Goal: Transaction & Acquisition: Book appointment/travel/reservation

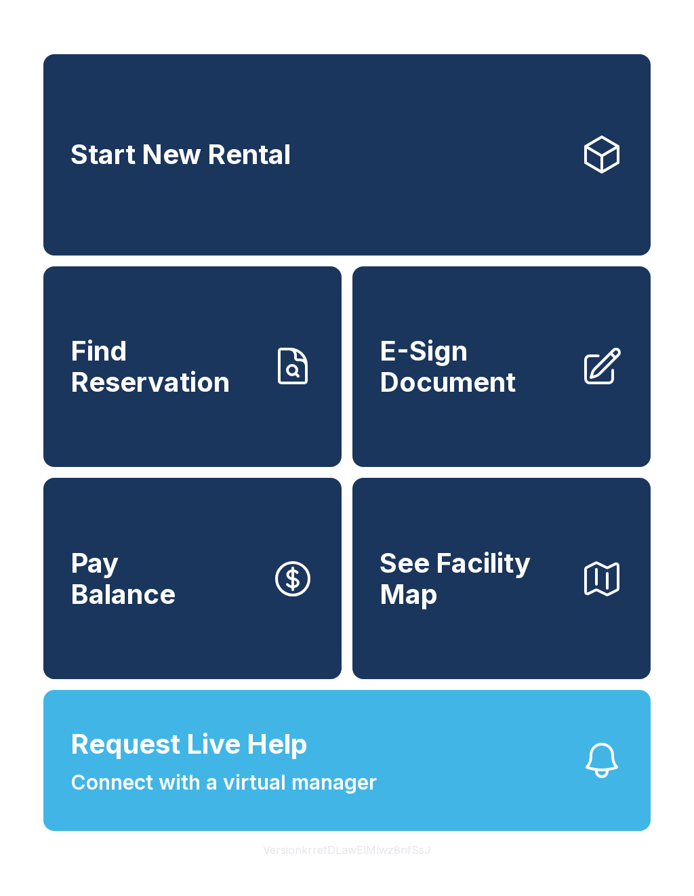
click at [507, 142] on link "Start New Rental" at bounding box center [346, 154] width 607 height 201
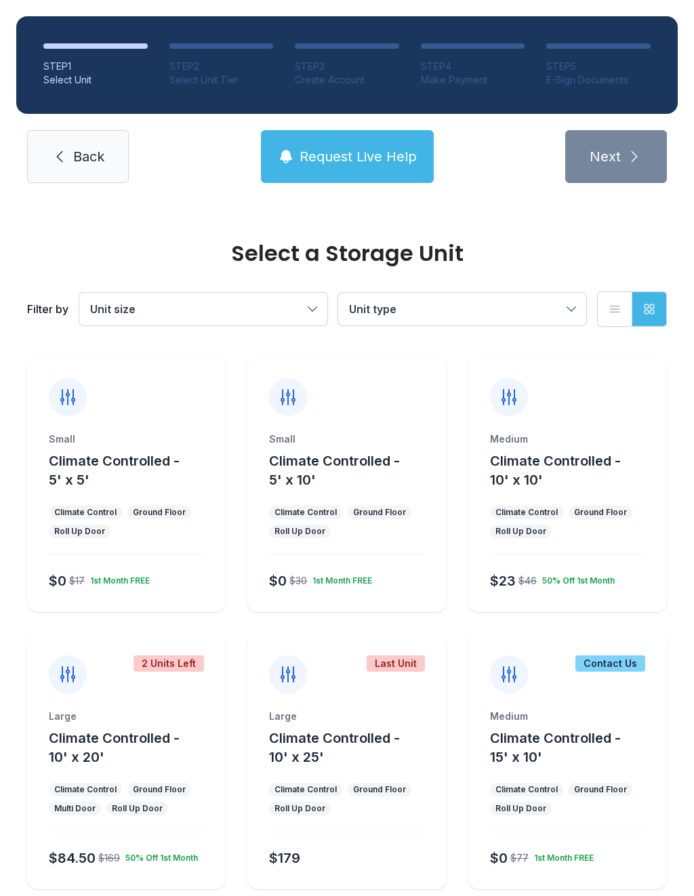
scroll to position [1, 0]
click at [372, 402] on div at bounding box center [346, 386] width 198 height 60
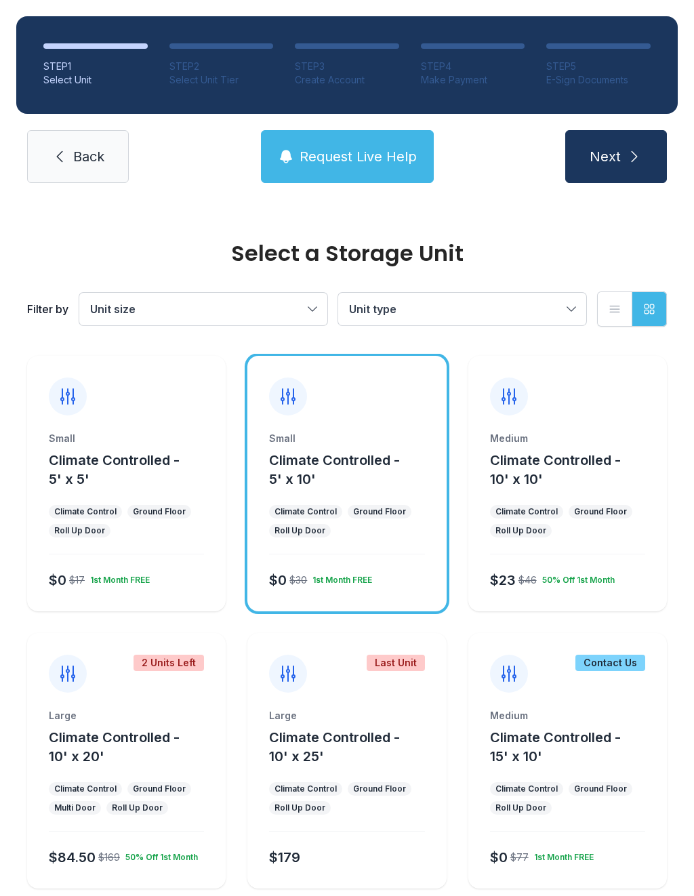
click at [631, 163] on icon "submit" at bounding box center [634, 156] width 16 height 16
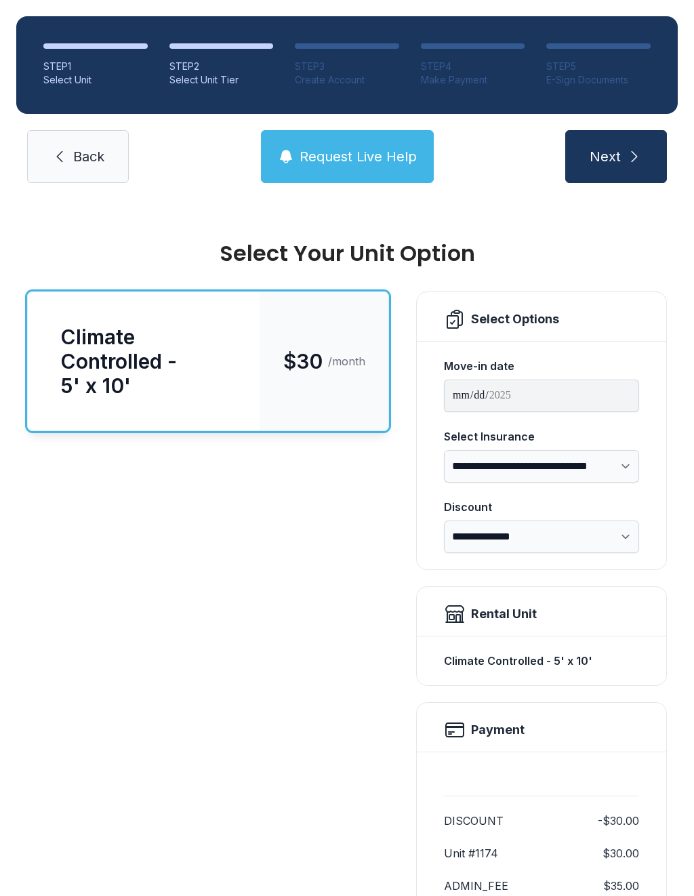
click at [633, 157] on icon "submit" at bounding box center [634, 156] width 16 height 16
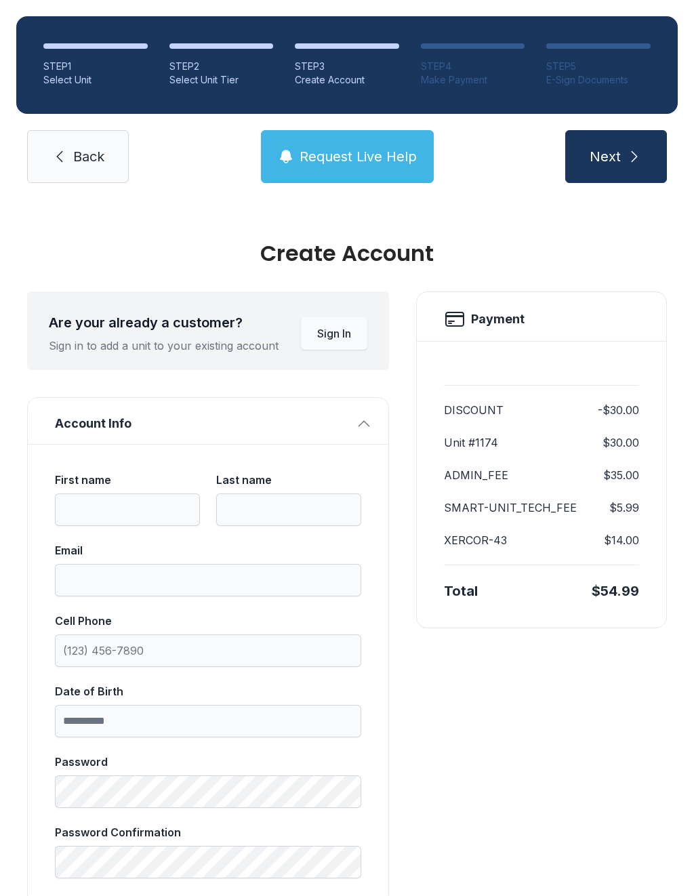
click at [654, 154] on button "Next" at bounding box center [616, 156] width 102 height 53
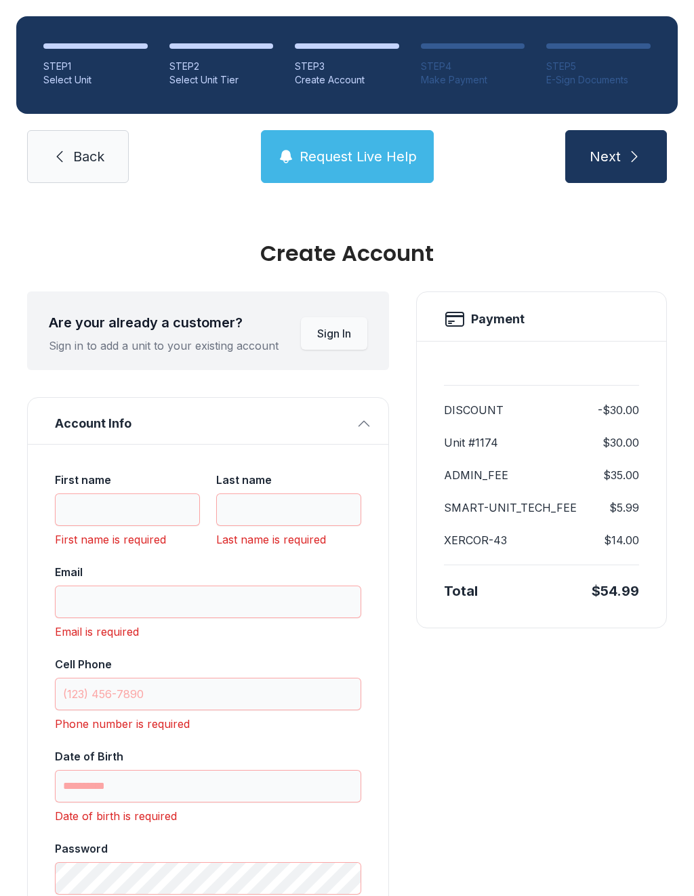
click at [98, 166] on link "Back" at bounding box center [78, 156] width 102 height 53
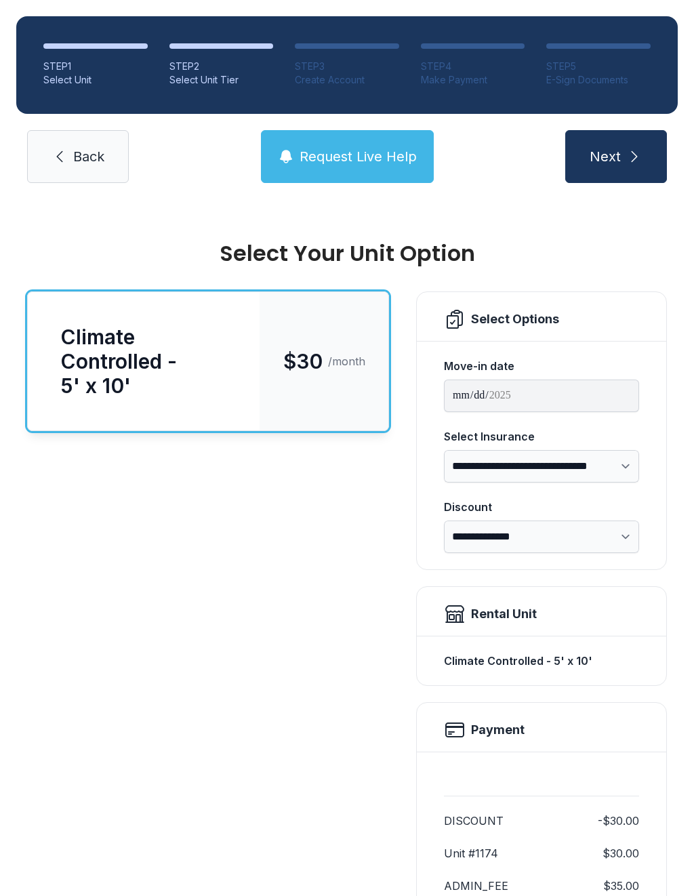
click at [97, 166] on link "Back" at bounding box center [78, 156] width 102 height 53
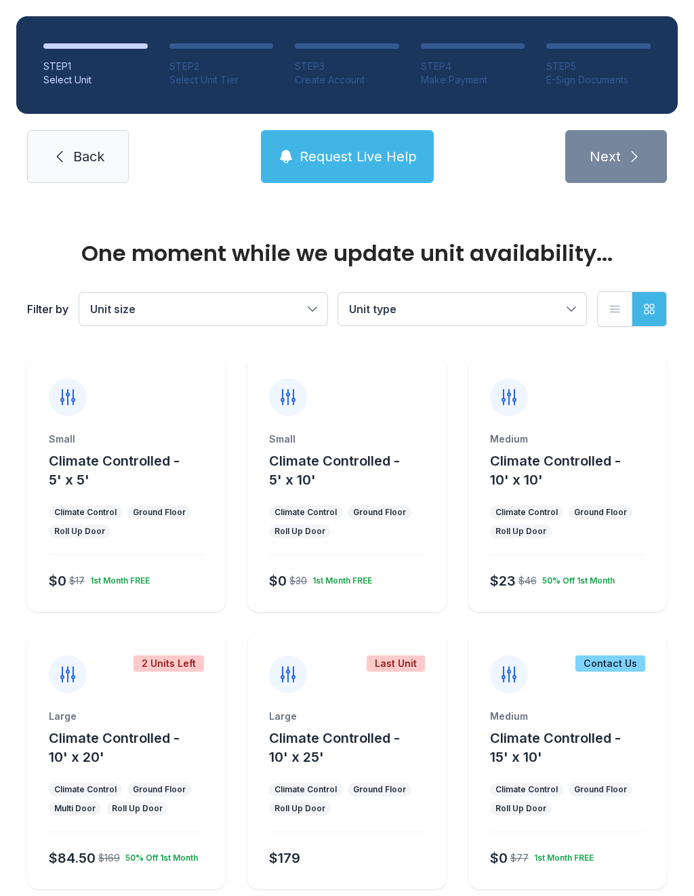
click at [96, 165] on span "Back" at bounding box center [88, 156] width 31 height 19
